Goal: Task Accomplishment & Management: Complete application form

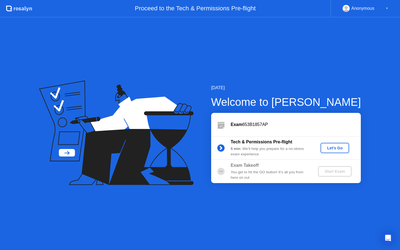
click at [336, 148] on div "Let's Go" at bounding box center [335, 148] width 24 height 4
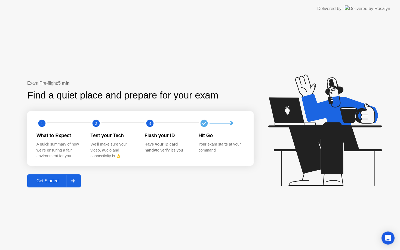
click at [48, 181] on div "Get Started" at bounding box center [47, 181] width 37 height 5
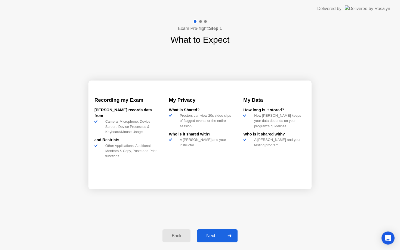
click at [212, 239] on button "Next" at bounding box center [217, 235] width 41 height 13
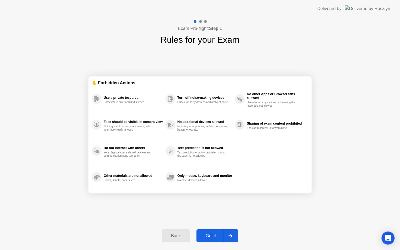
click at [212, 239] on button "Got it" at bounding box center [217, 235] width 42 height 13
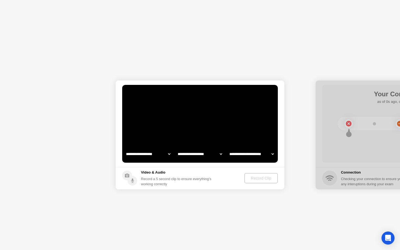
select select "**********"
select select "*******"
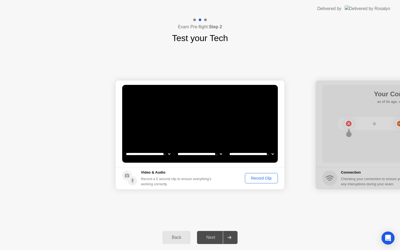
click at [251, 177] on div "Record Clip" at bounding box center [261, 178] width 29 height 4
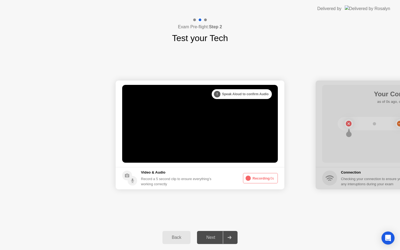
click at [253, 179] on button "Recording 0s" at bounding box center [260, 178] width 35 height 10
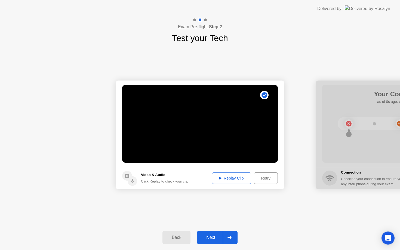
click at [230, 180] on div "Replay Clip" at bounding box center [231, 178] width 35 height 4
click at [214, 236] on div "Next" at bounding box center [211, 237] width 24 height 5
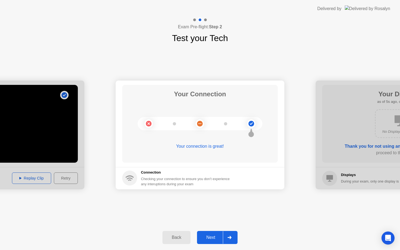
click at [209, 234] on button "Next" at bounding box center [217, 237] width 41 height 13
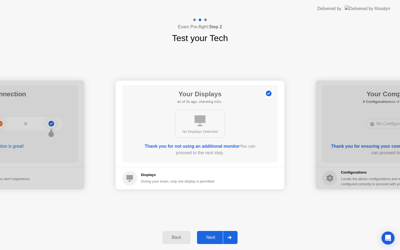
click at [215, 235] on div "Next" at bounding box center [211, 237] width 24 height 5
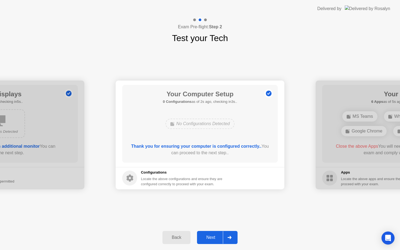
click at [213, 241] on button "Next" at bounding box center [217, 237] width 41 height 13
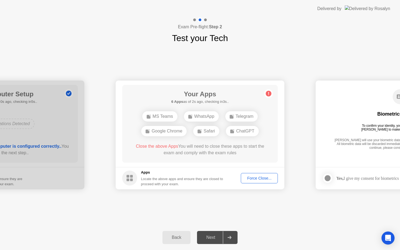
click at [263, 179] on div "Force Close..." at bounding box center [259, 178] width 33 height 4
click at [247, 180] on div "Force Close..." at bounding box center [259, 178] width 33 height 4
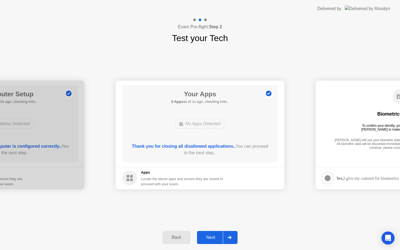
click at [213, 239] on div "Next" at bounding box center [211, 237] width 24 height 5
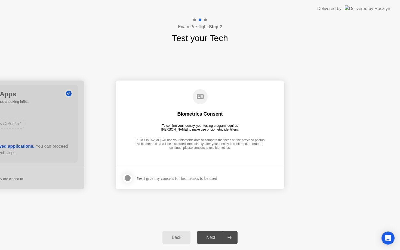
click at [179, 179] on div "Yes, I give my consent for biometrics to be used" at bounding box center [176, 178] width 81 height 5
click at [128, 179] on div at bounding box center [127, 178] width 7 height 7
click at [216, 238] on div "Next" at bounding box center [211, 237] width 24 height 5
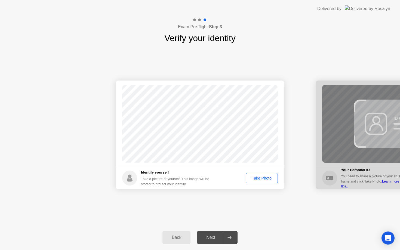
click at [266, 178] on div "Take Photo" at bounding box center [262, 178] width 28 height 4
click at [211, 240] on div "Next" at bounding box center [211, 237] width 24 height 5
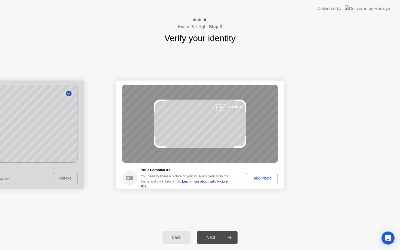
click at [256, 183] on button "Take Photo" at bounding box center [262, 178] width 32 height 10
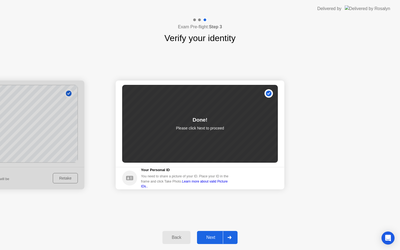
click at [214, 235] on div "Next" at bounding box center [211, 237] width 24 height 5
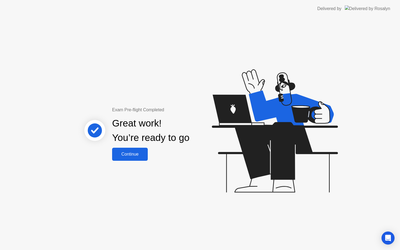
click at [134, 156] on div "Continue" at bounding box center [130, 154] width 32 height 5
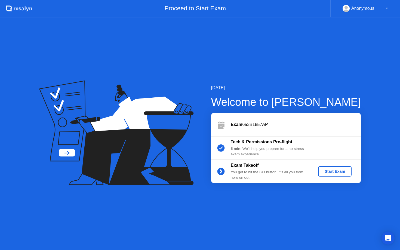
click at [331, 170] on div "Start Exam" at bounding box center [334, 171] width 29 height 4
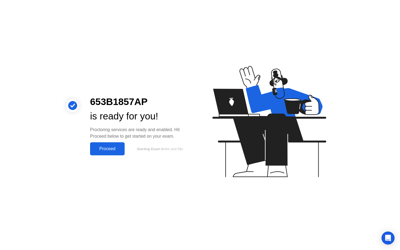
click at [92, 150] on div "Proceed" at bounding box center [107, 148] width 31 height 5
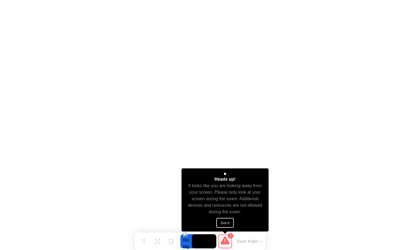
click at [223, 223] on button "Got it" at bounding box center [224, 223] width 17 height 10
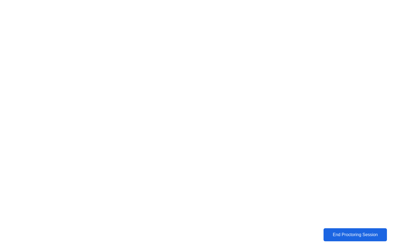
click at [330, 238] on button "End Proctoring Session" at bounding box center [355, 234] width 64 height 13
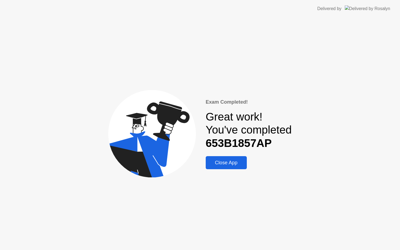
click at [215, 156] on div "Exam Completed! Great work! You've completed 653B1857AP Close App" at bounding box center [249, 133] width 86 height 71
click at [216, 160] on div "Close App" at bounding box center [226, 163] width 38 height 6
